Goal: Task Accomplishment & Management: Use online tool/utility

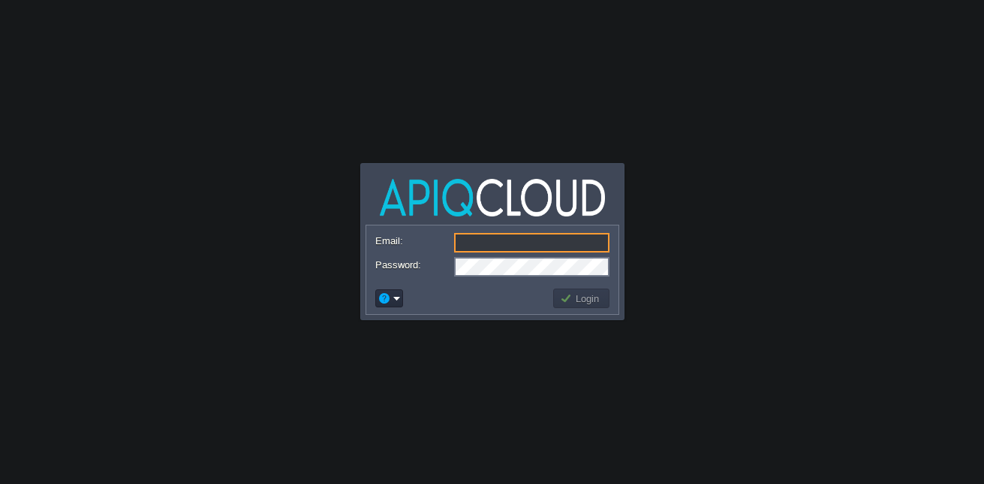
type input "[EMAIL_ADDRESS][DOMAIN_NAME]"
click at [592, 249] on input "[EMAIL_ADDRESS][DOMAIN_NAME]" at bounding box center [531, 243] width 155 height 20
click at [458, 290] on td at bounding box center [462, 298] width 178 height 24
click at [583, 302] on button "Login" at bounding box center [582, 298] width 44 height 14
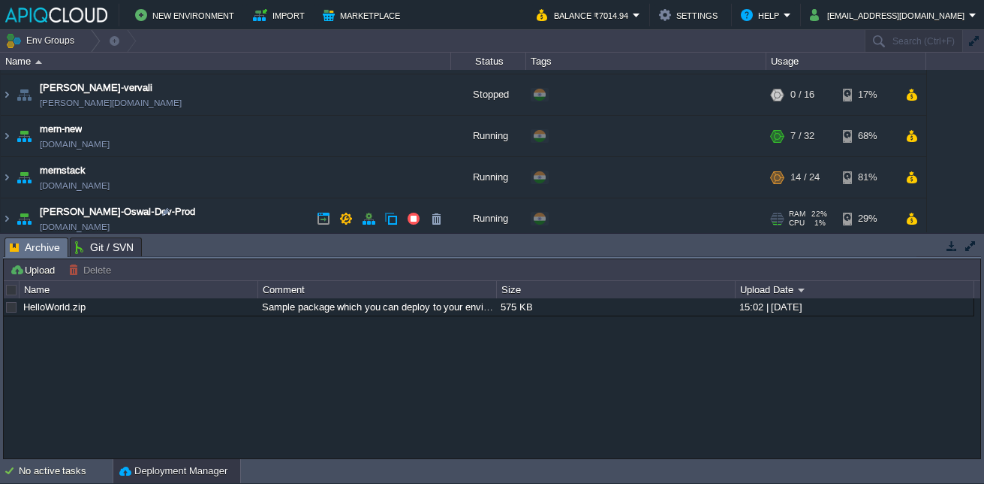
scroll to position [38, 0]
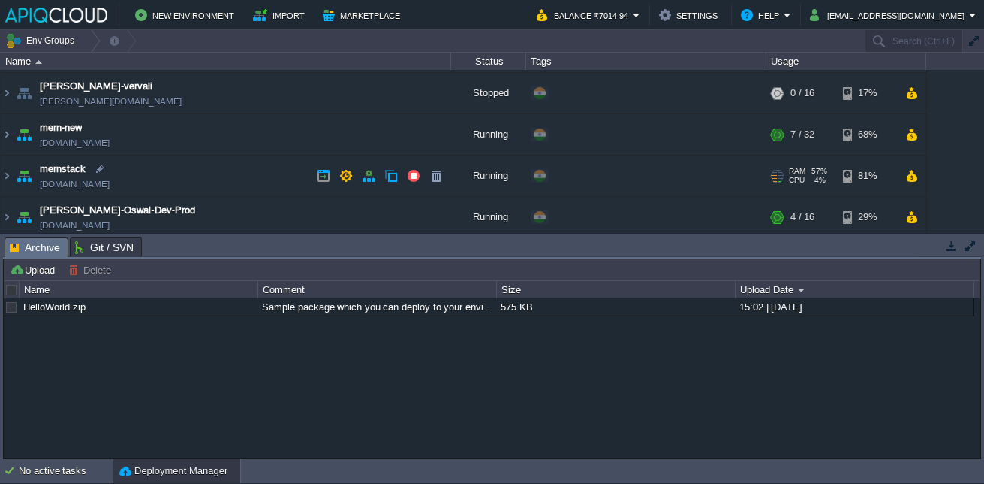
click at [14, 173] on img at bounding box center [24, 175] width 21 height 41
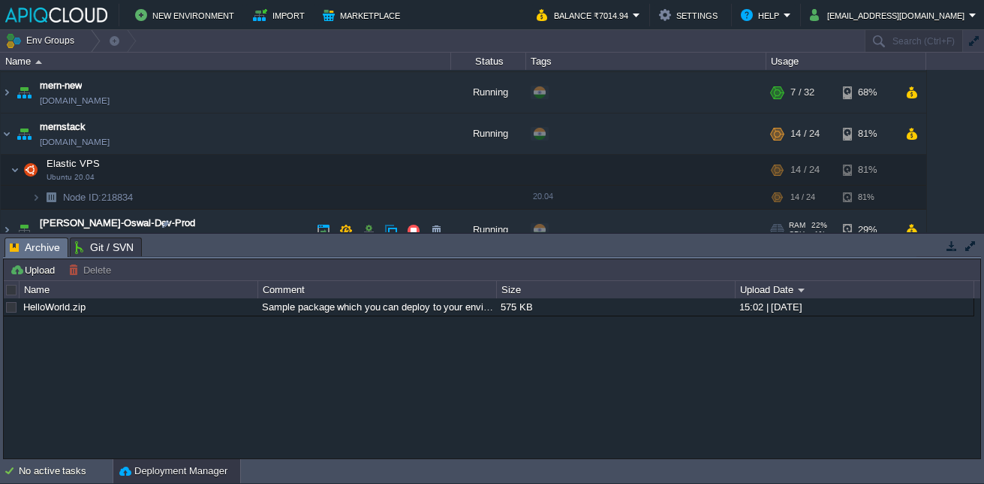
scroll to position [80, 0]
drag, startPoint x: 168, startPoint y: 143, endPoint x: 151, endPoint y: 141, distance: 17.4
click at [151, 141] on td "mernstack [DOMAIN_NAME]" at bounding box center [226, 133] width 451 height 41
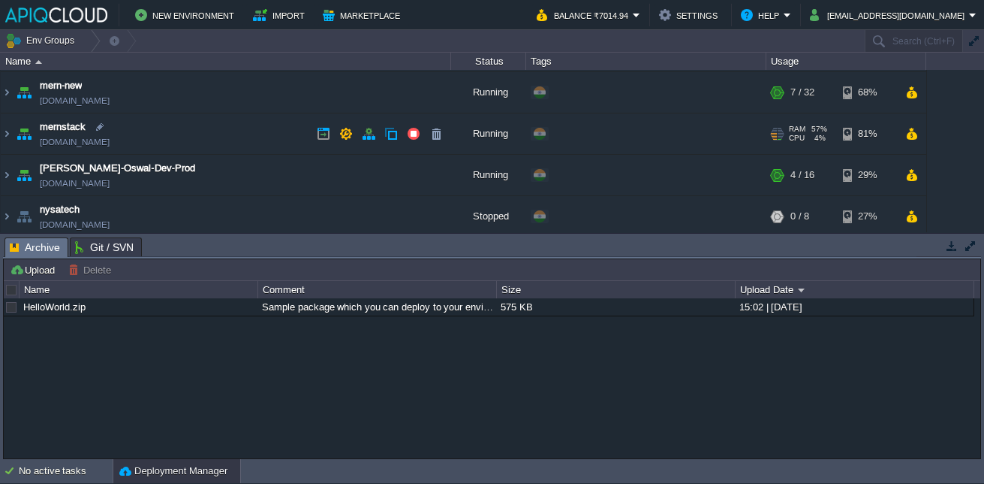
copy td "[DOMAIN_NAME]"
click at [64, 134] on span "mernstack" at bounding box center [63, 126] width 46 height 15
click at [339, 134] on td at bounding box center [346, 133] width 23 height 23
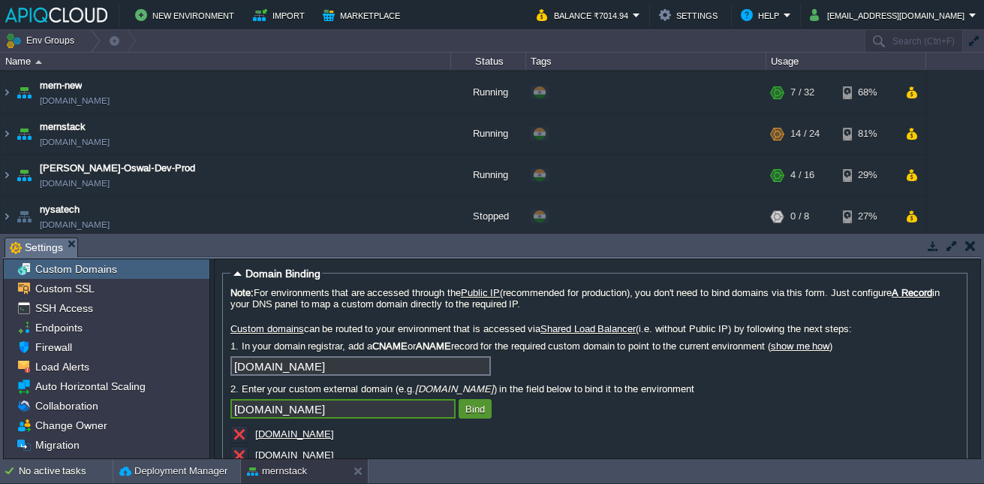
type input "[DOMAIN_NAME]"
click at [484, 414] on button "Bind" at bounding box center [475, 409] width 29 height 14
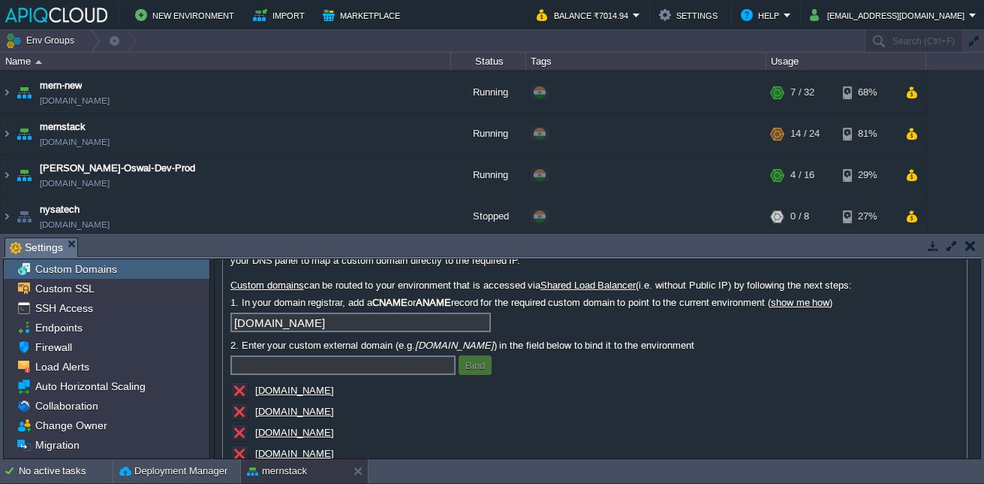
scroll to position [44, 0]
